Goal: Task Accomplishment & Management: Complete application form

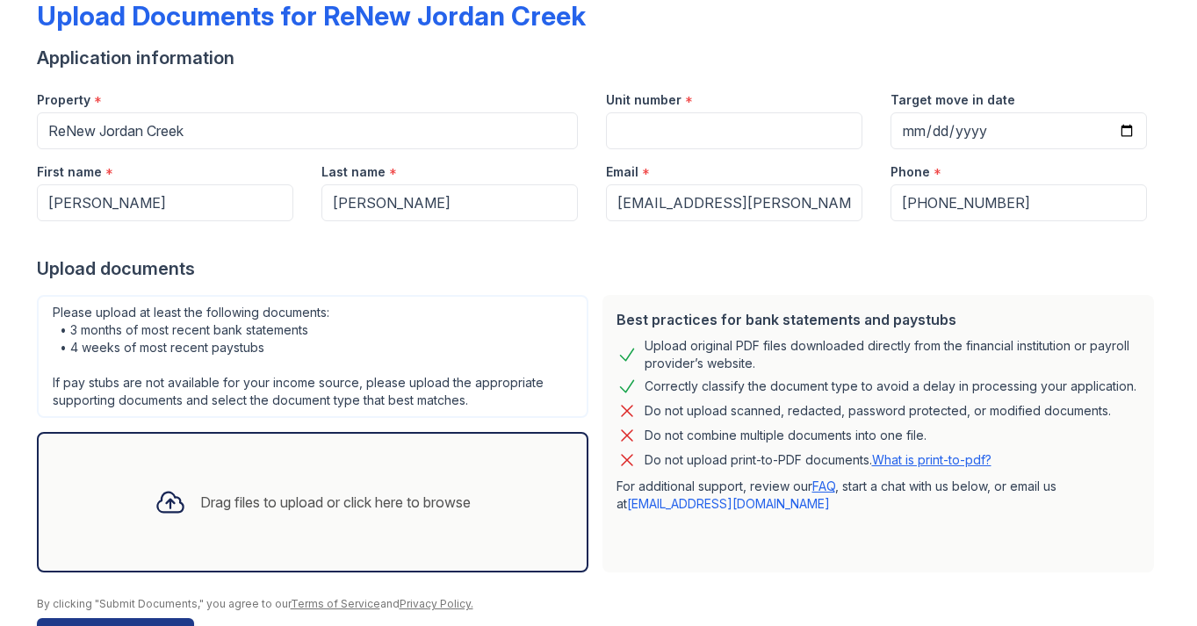
scroll to position [157, 0]
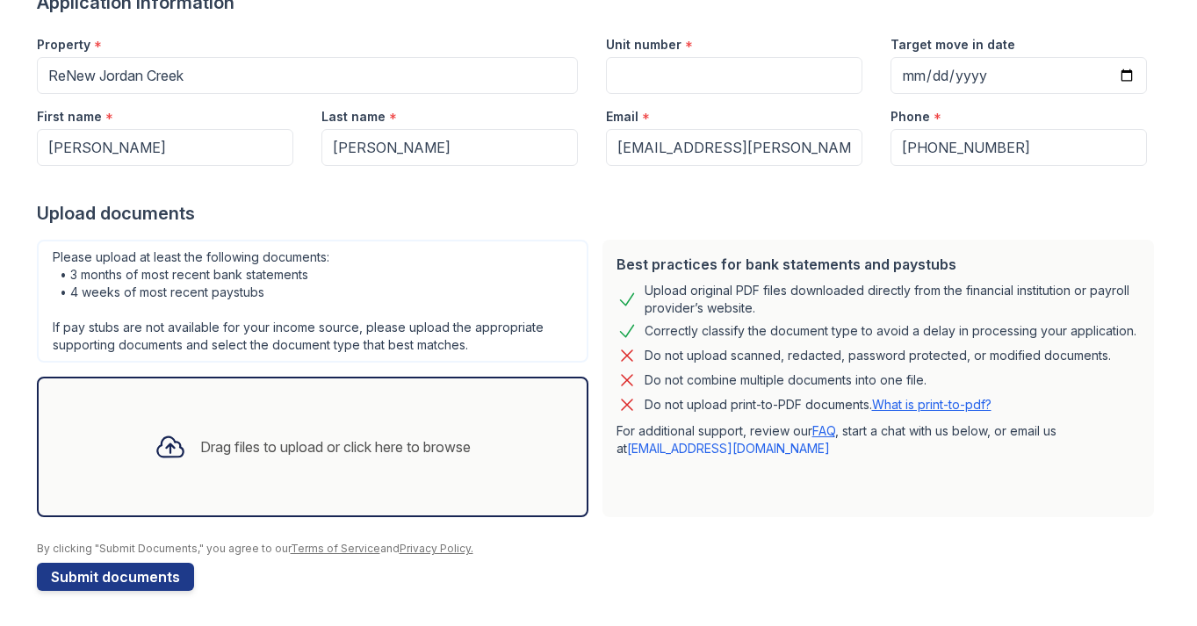
click at [395, 422] on div "Drag files to upload or click here to browse" at bounding box center [313, 447] width 344 height 60
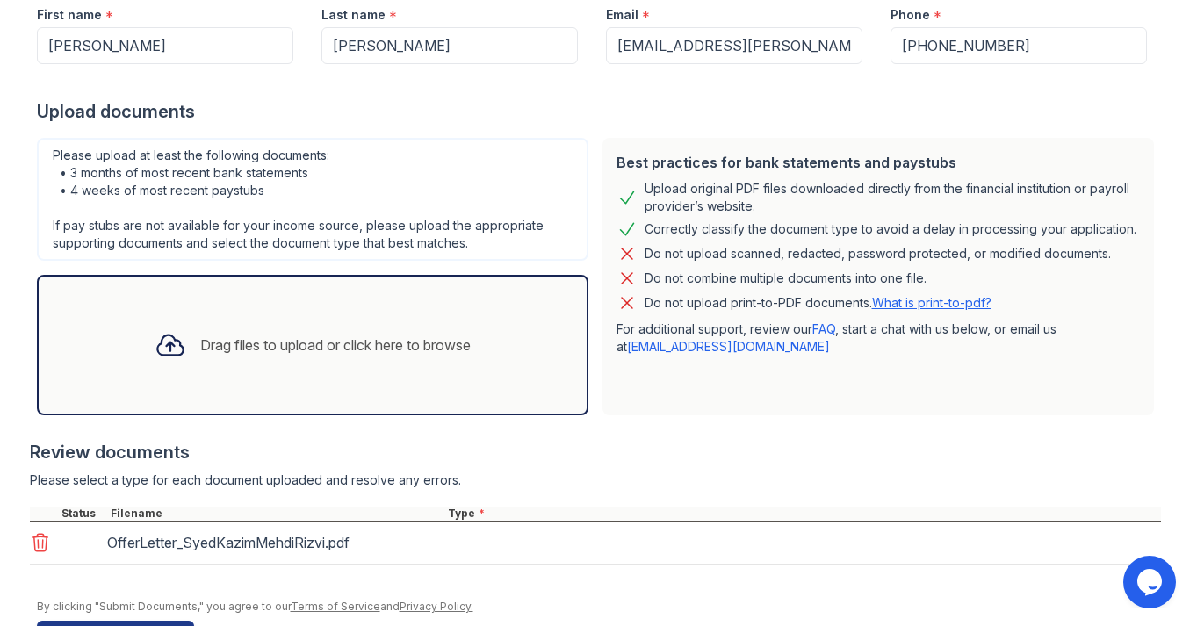
scroll to position [0, 0]
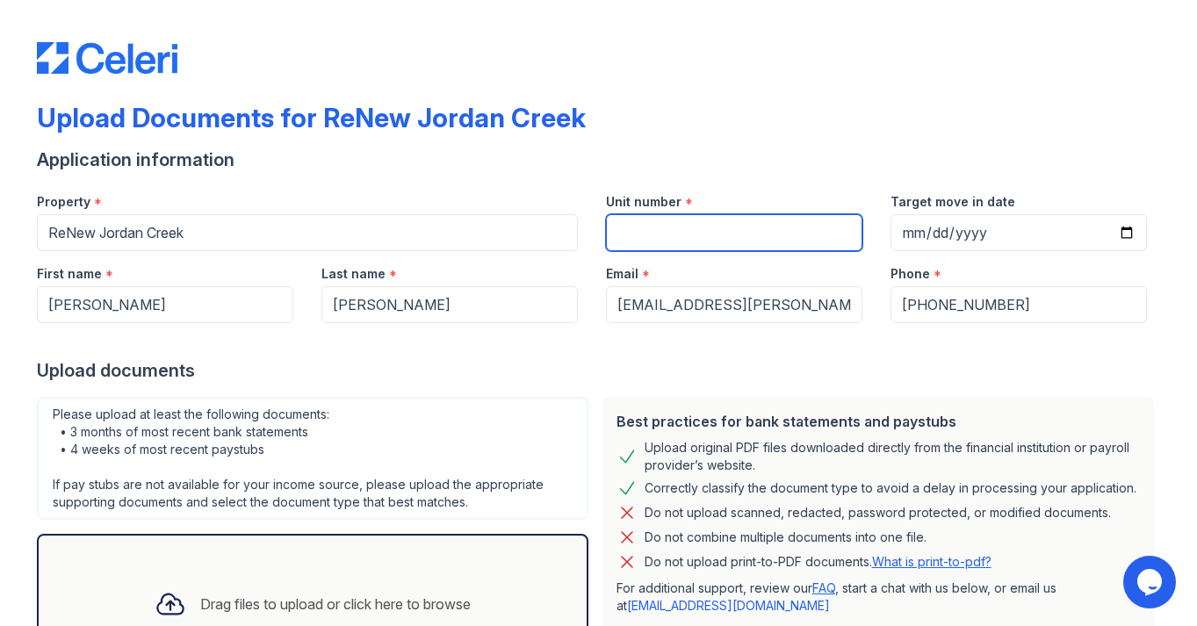
click at [675, 226] on input "Unit number" at bounding box center [734, 232] width 256 height 37
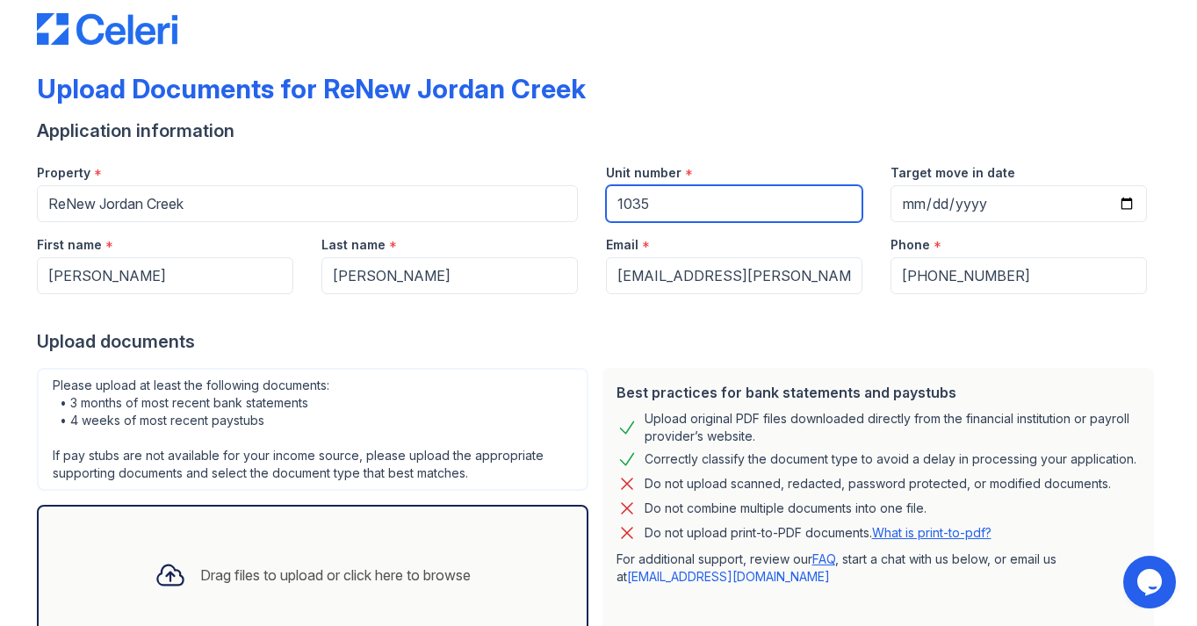
scroll to position [39, 0]
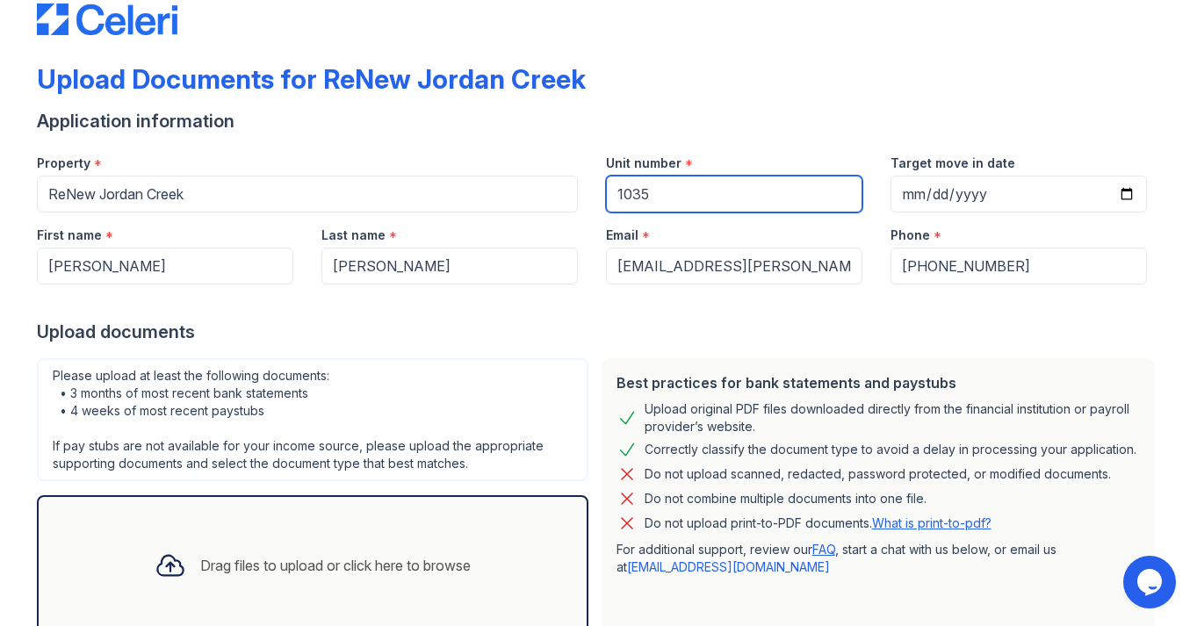
type input "1035"
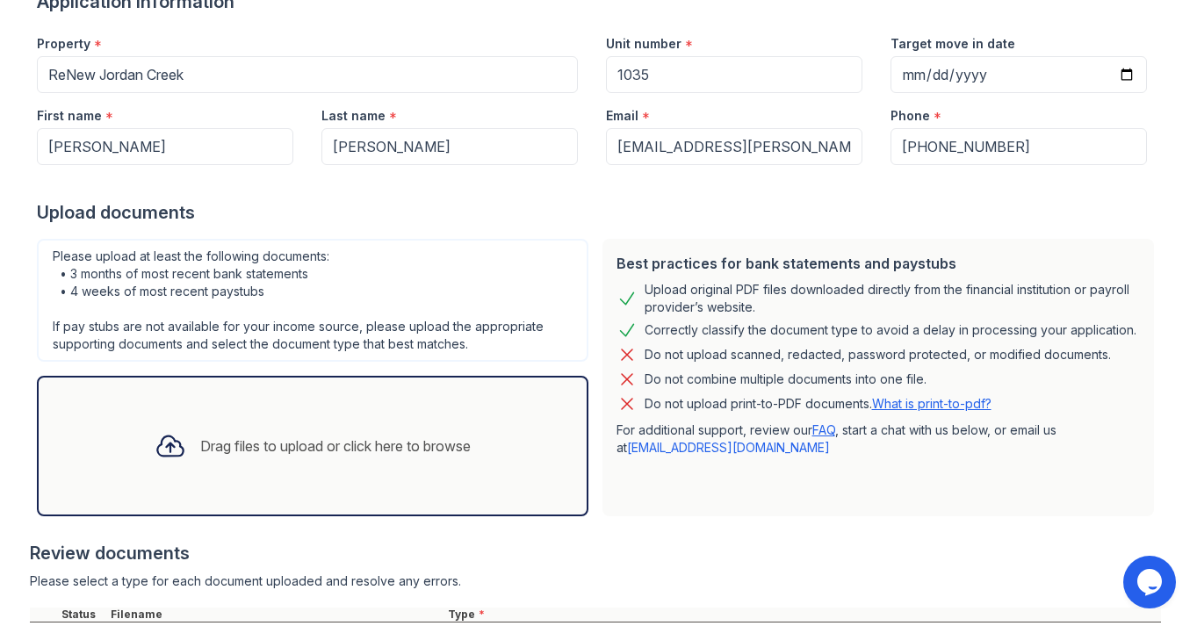
scroll to position [271, 0]
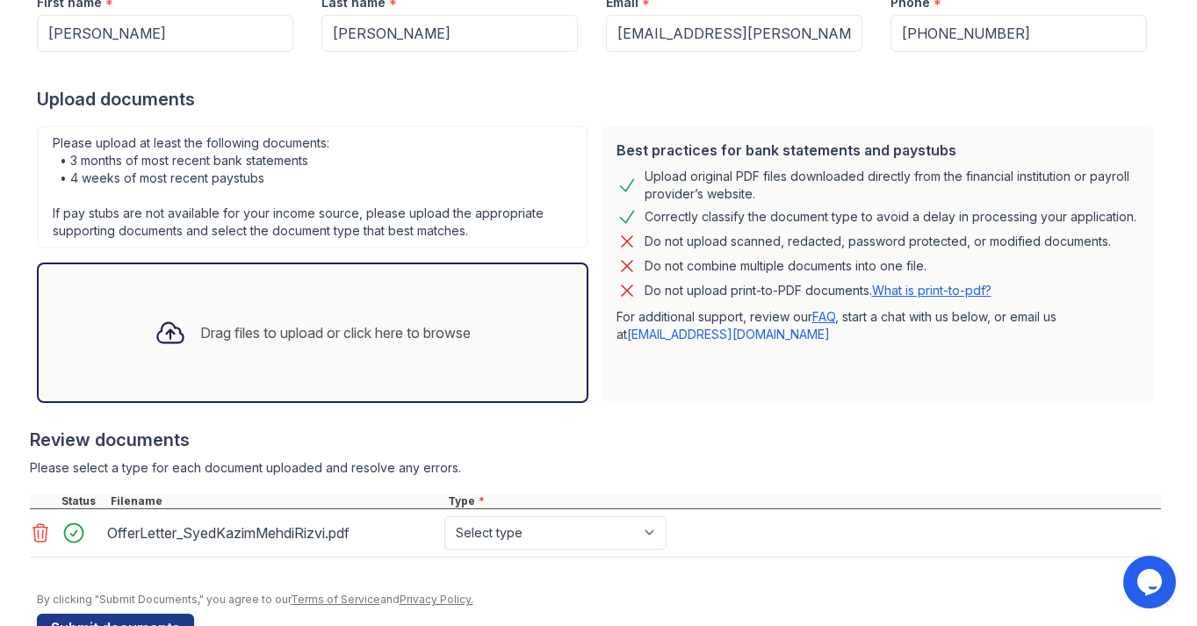
click at [346, 363] on div "Drag files to upload or click here to browse" at bounding box center [312, 333] width 551 height 141
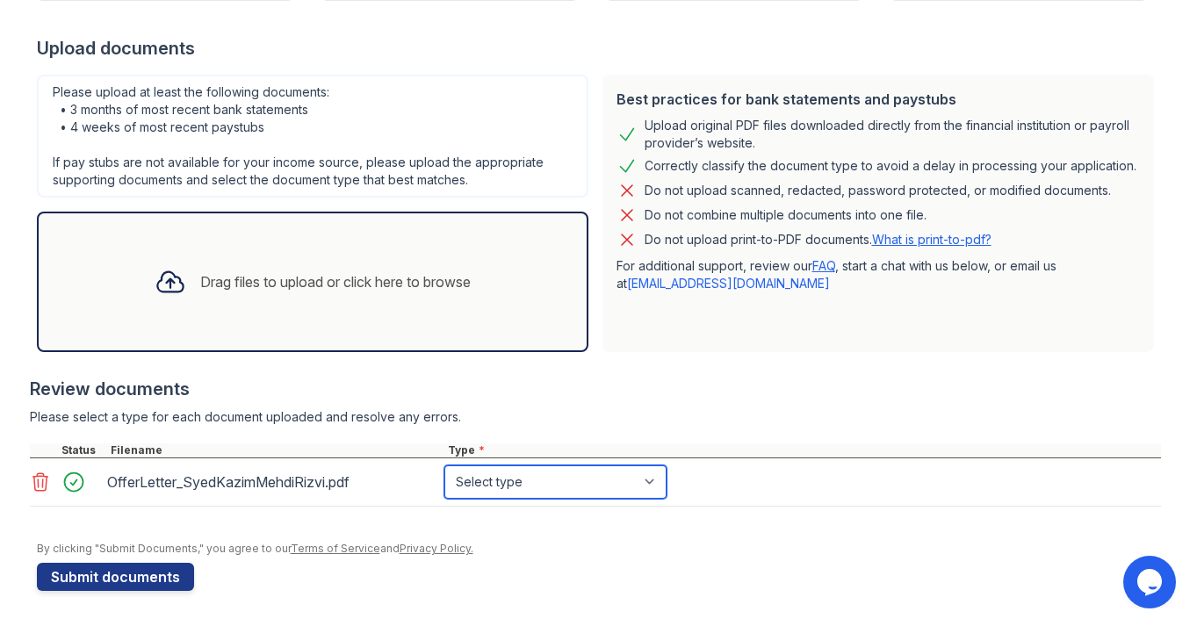
click at [573, 474] on select "Select type Paystub Bank Statement Offer Letter Tax Documents Benefit Award Let…" at bounding box center [555, 481] width 222 height 33
click at [619, 485] on select "Select type Paystub Bank Statement Offer Letter Tax Documents Benefit Award Let…" at bounding box center [555, 481] width 222 height 33
select select "offer_letter"
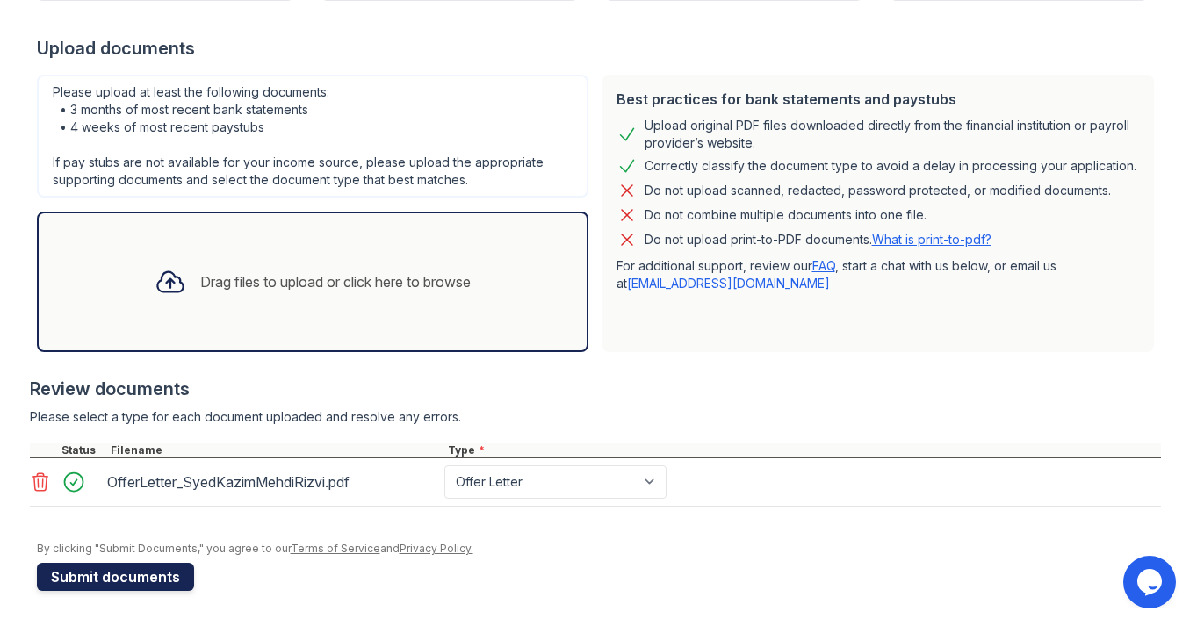
click at [124, 574] on button "Submit documents" at bounding box center [115, 577] width 157 height 28
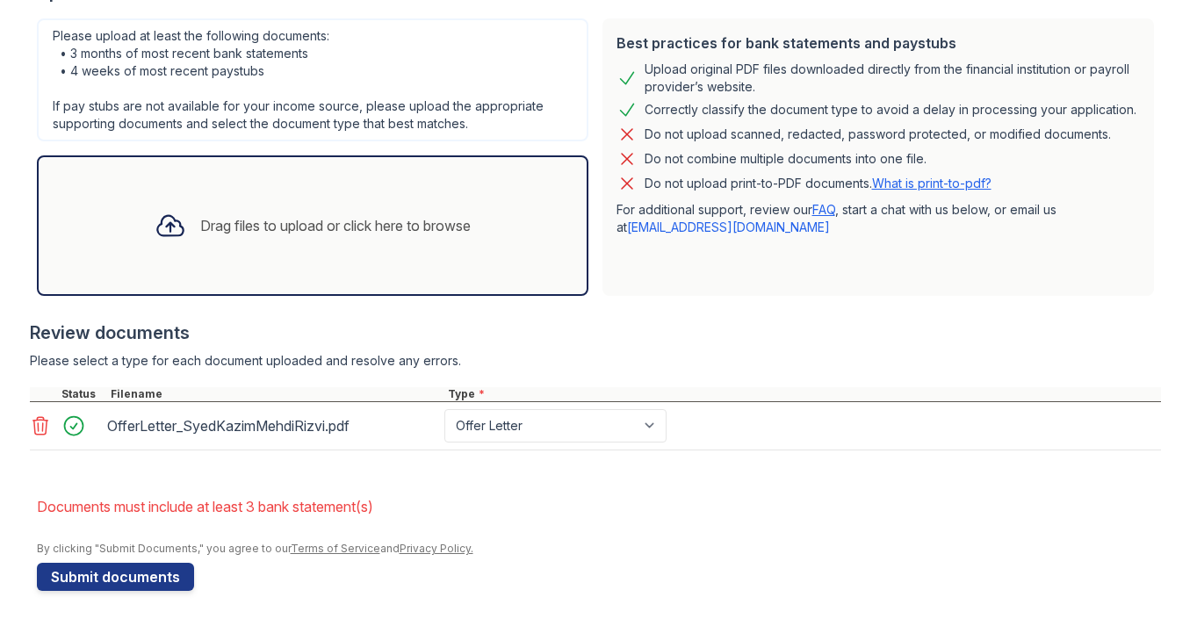
scroll to position [427, 0]
click at [571, 418] on select "Paystub Bank Statement Offer Letter Tax Documents Benefit Award Letter Investme…" at bounding box center [555, 426] width 222 height 33
click at [570, 422] on select "Paystub Bank Statement Offer Letter Tax Documents Benefit Award Letter Investme…" at bounding box center [555, 426] width 222 height 33
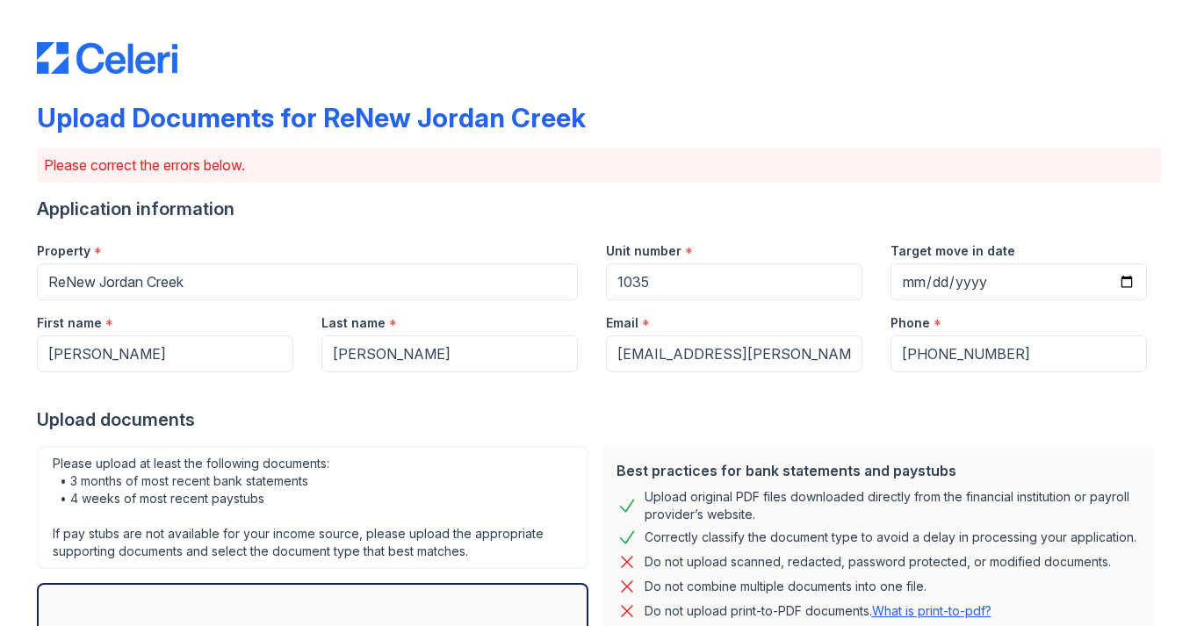
scroll to position [428, 0]
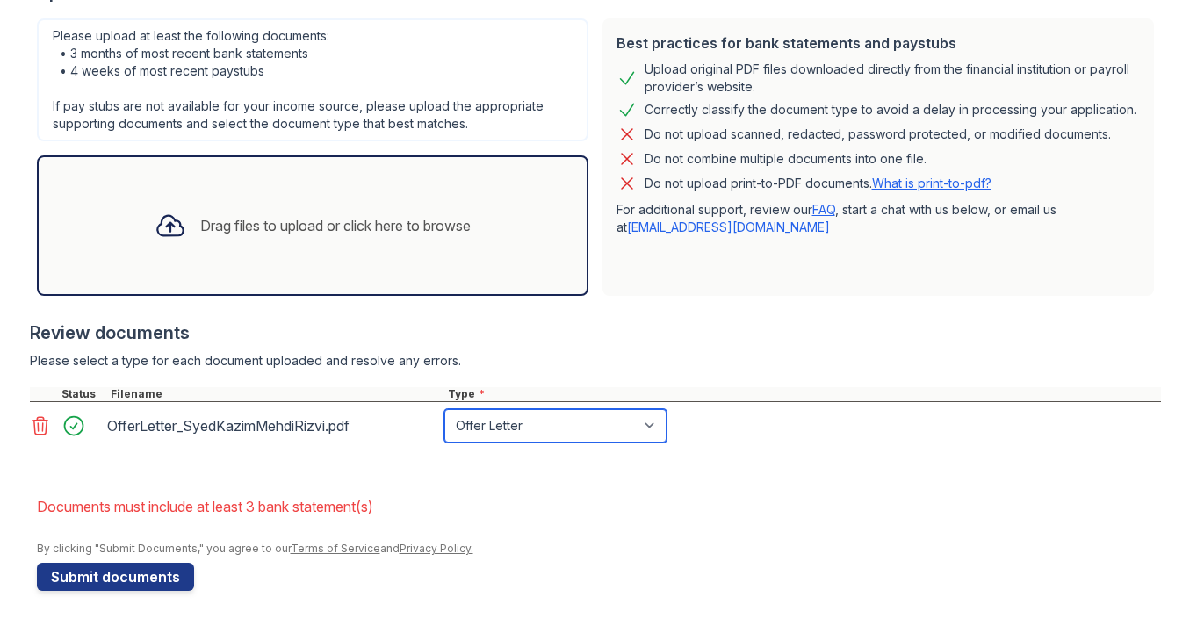
click at [544, 431] on select "Paystub Bank Statement Offer Letter Tax Documents Benefit Award Letter Investme…" at bounding box center [555, 425] width 222 height 33
click at [306, 235] on div "Drag files to upload or click here to browse" at bounding box center [335, 225] width 270 height 21
click at [515, 423] on select "Paystub Bank Statement Offer Letter Tax Documents Benefit Award Letter Investme…" at bounding box center [555, 425] width 222 height 33
click at [515, 425] on select "Paystub Bank Statement Offer Letter Tax Documents Benefit Award Letter Investme…" at bounding box center [555, 425] width 222 height 33
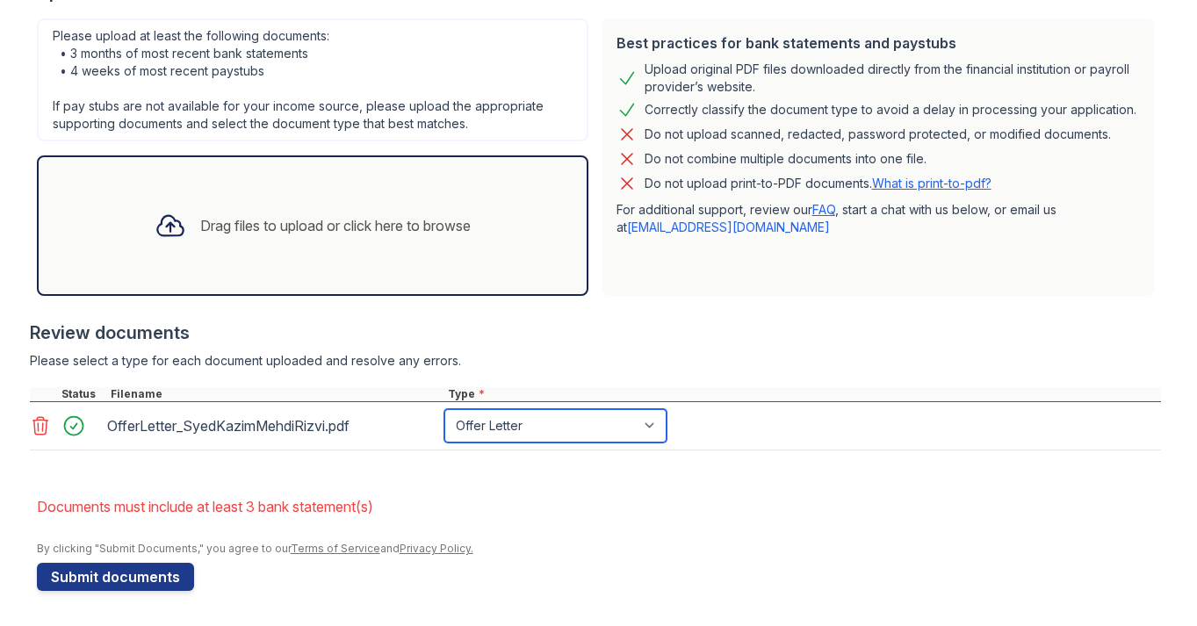
click at [515, 425] on select "Paystub Bank Statement Offer Letter Tax Documents Benefit Award Letter Investme…" at bounding box center [555, 425] width 222 height 33
click at [501, 429] on select "Paystub Bank Statement Offer Letter Tax Documents Benefit Award Letter Investme…" at bounding box center [555, 425] width 222 height 33
select select "other"
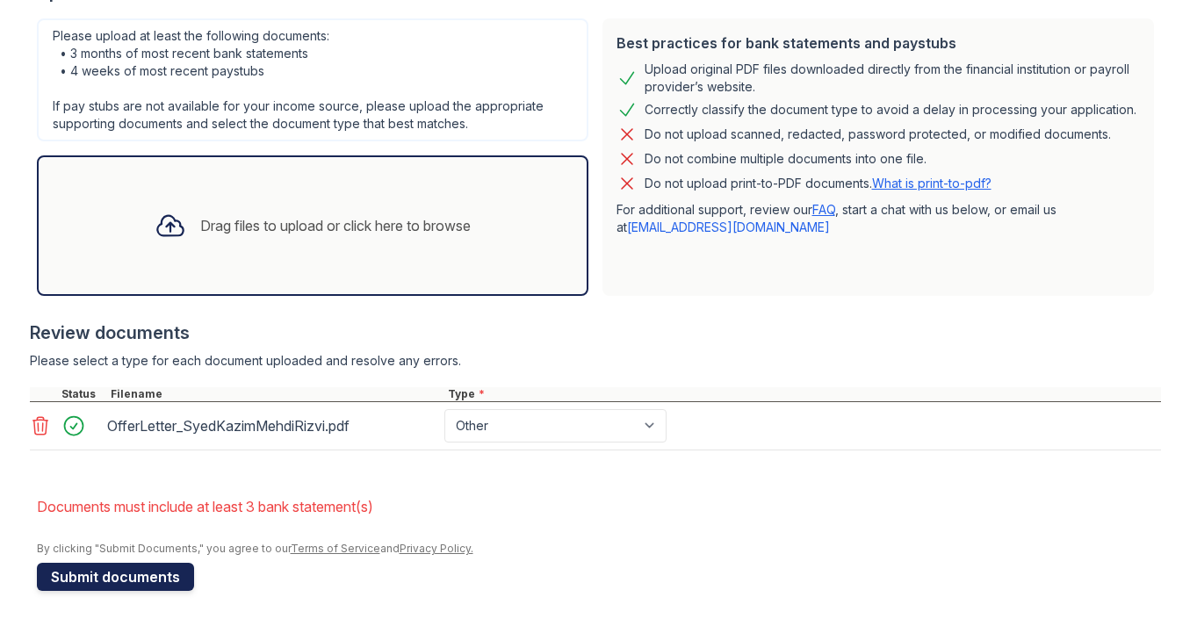
click at [133, 585] on button "Submit documents" at bounding box center [115, 577] width 157 height 28
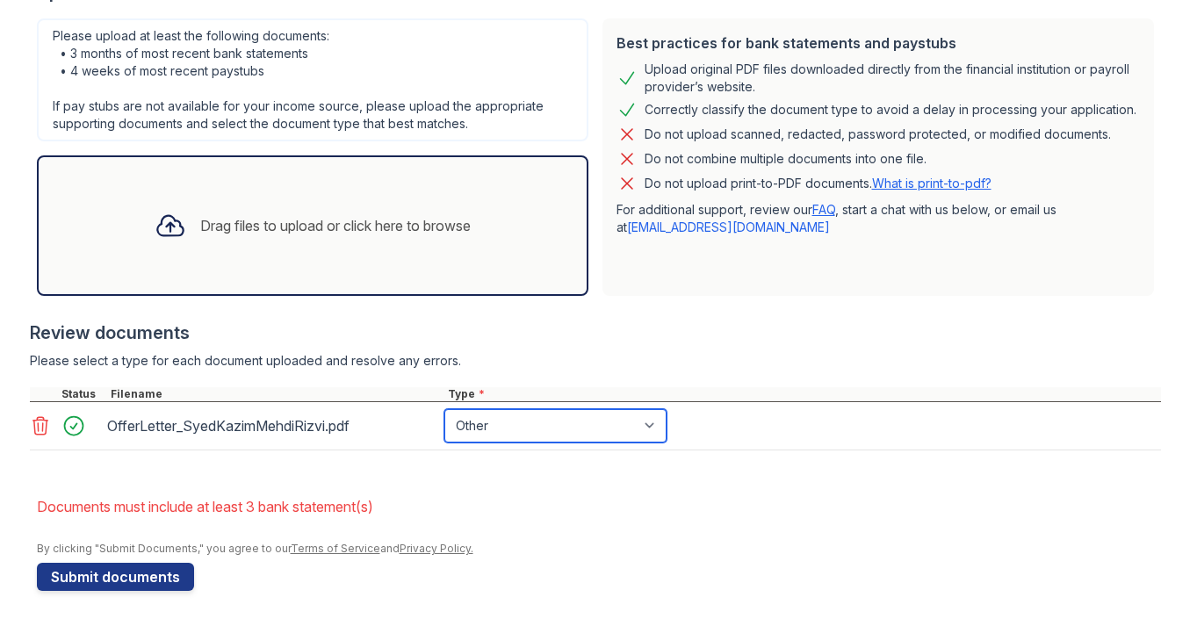
click at [510, 433] on select "Paystub Bank Statement Offer Letter Tax Documents Benefit Award Letter Investme…" at bounding box center [555, 425] width 222 height 33
select select "bank_statement"
click at [561, 434] on select "Paystub Bank Statement Offer Letter Tax Documents Benefit Award Letter Investme…" at bounding box center [555, 425] width 222 height 33
click at [557, 429] on select "Paystub Bank Statement Offer Letter Tax Documents Benefit Award Letter Investme…" at bounding box center [555, 425] width 222 height 33
click at [556, 429] on select "Paystub Bank Statement Offer Letter Tax Documents Benefit Award Letter Investme…" at bounding box center [555, 425] width 222 height 33
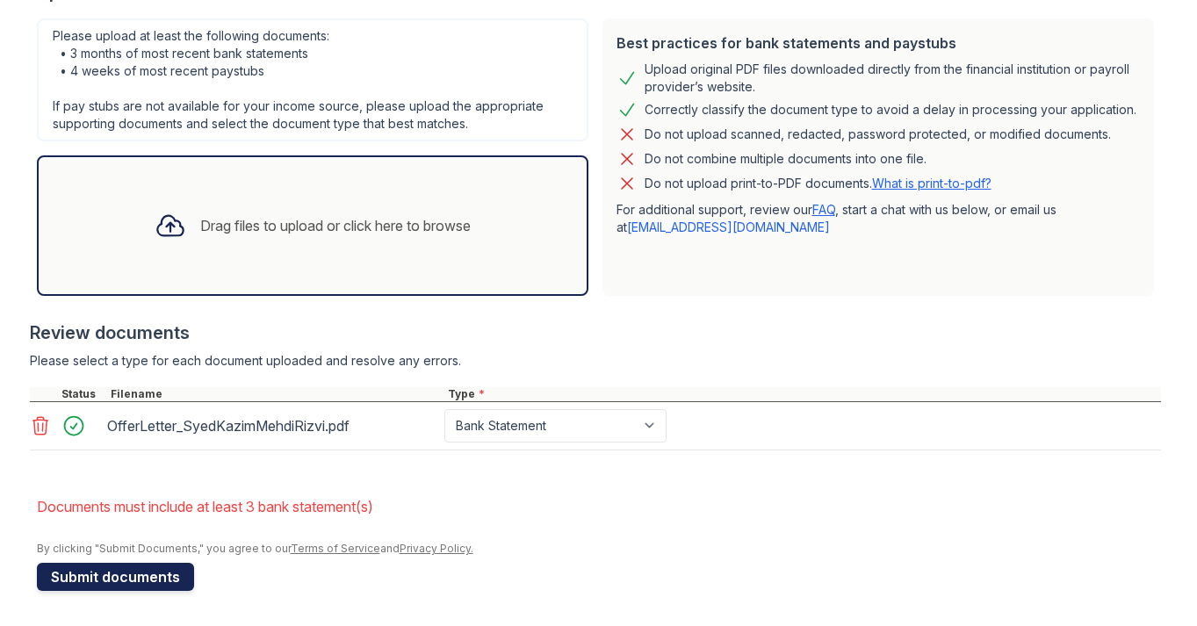
click at [158, 574] on button "Submit documents" at bounding box center [115, 577] width 157 height 28
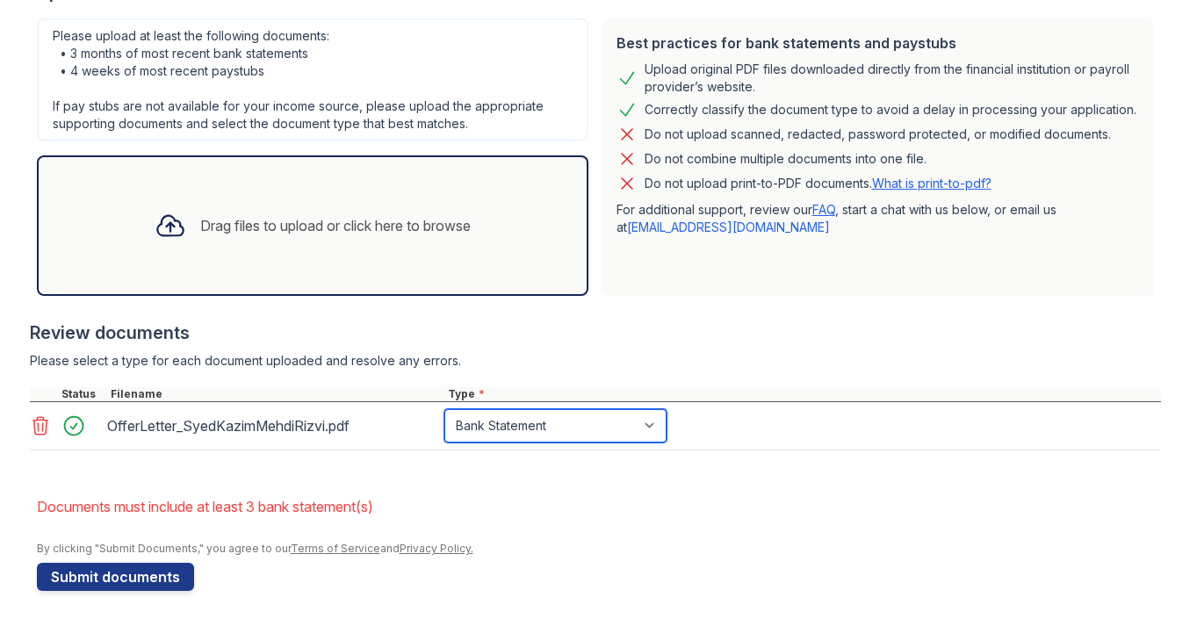
click at [588, 429] on select "Paystub Bank Statement Offer Letter Tax Documents Benefit Award Letter Investme…" at bounding box center [555, 425] width 222 height 33
click at [548, 426] on select "Paystub Bank Statement Offer Letter Tax Documents Benefit Award Letter Investme…" at bounding box center [555, 425] width 222 height 33
click at [544, 422] on select "Paystub Bank Statement Offer Letter Tax Documents Benefit Award Letter Investme…" at bounding box center [555, 425] width 222 height 33
select select "offer_letter"
click at [545, 426] on select "Paystub Bank Statement Offer Letter Tax Documents Benefit Award Letter Investme…" at bounding box center [555, 425] width 222 height 33
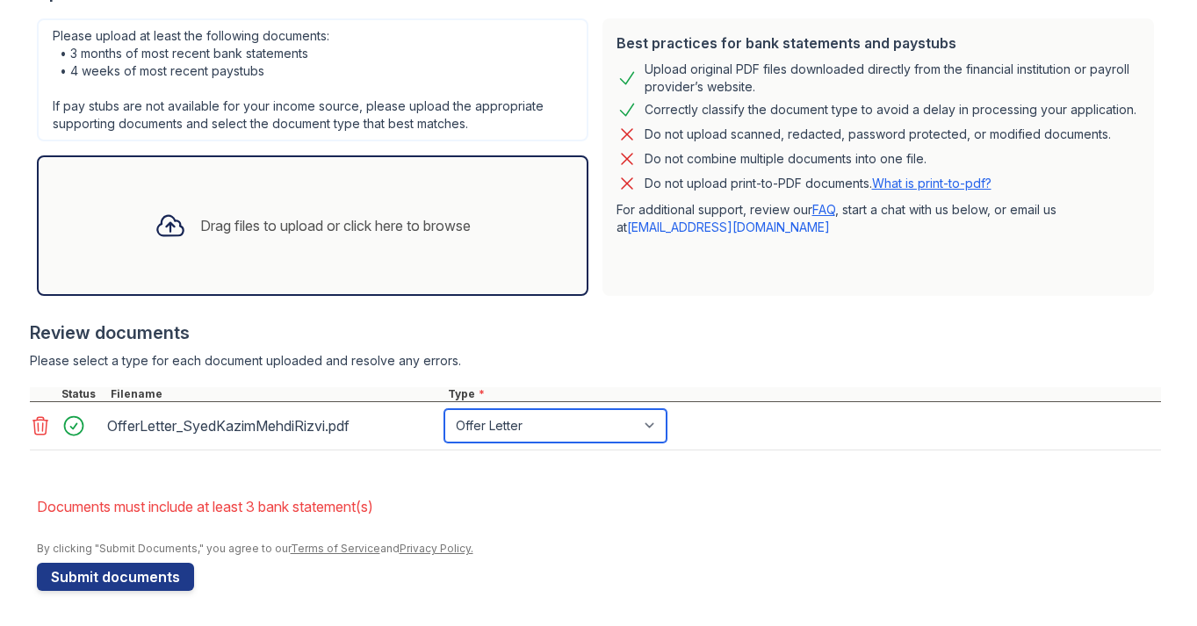
click at [546, 421] on select "Paystub Bank Statement Offer Letter Tax Documents Benefit Award Letter Investme…" at bounding box center [555, 425] width 222 height 33
click at [545, 423] on select "Paystub Bank Statement Offer Letter Tax Documents Benefit Award Letter Investme…" at bounding box center [555, 425] width 222 height 33
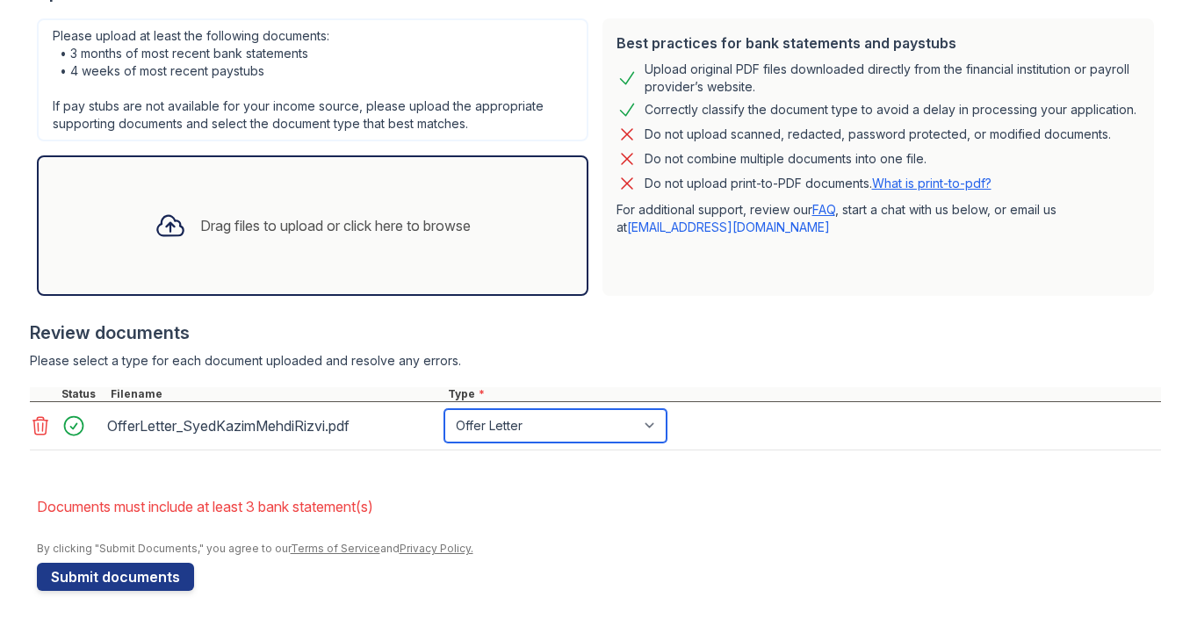
click at [545, 423] on select "Paystub Bank Statement Offer Letter Tax Documents Benefit Award Letter Investme…" at bounding box center [555, 425] width 222 height 33
